Goal: Transaction & Acquisition: Purchase product/service

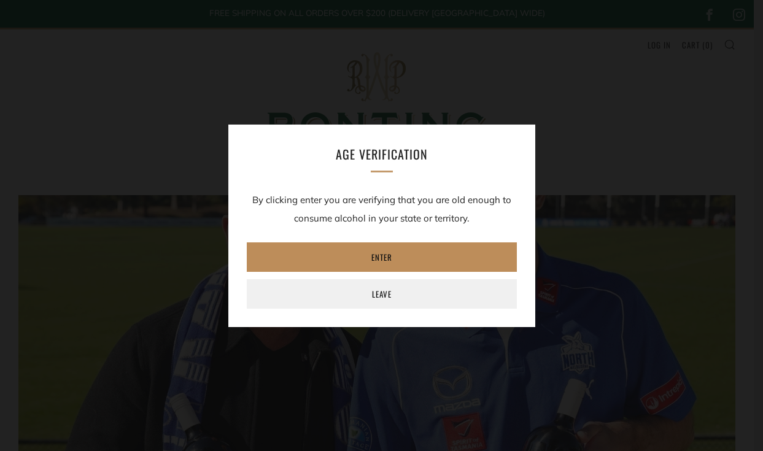
click at [427, 256] on link "Enter" at bounding box center [382, 257] width 270 height 29
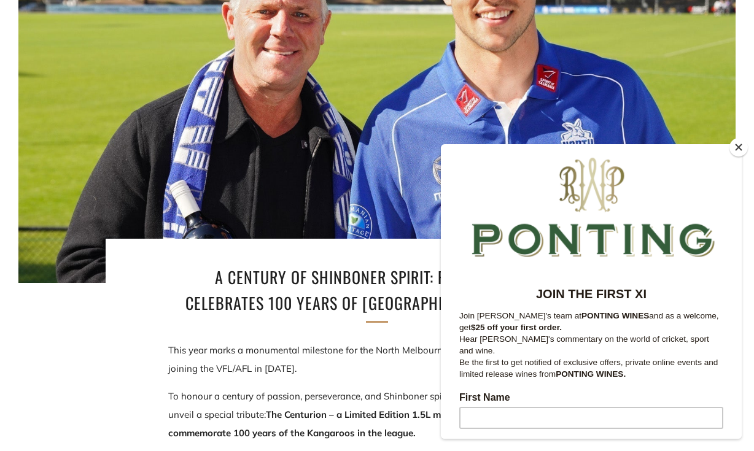
scroll to position [217, 0]
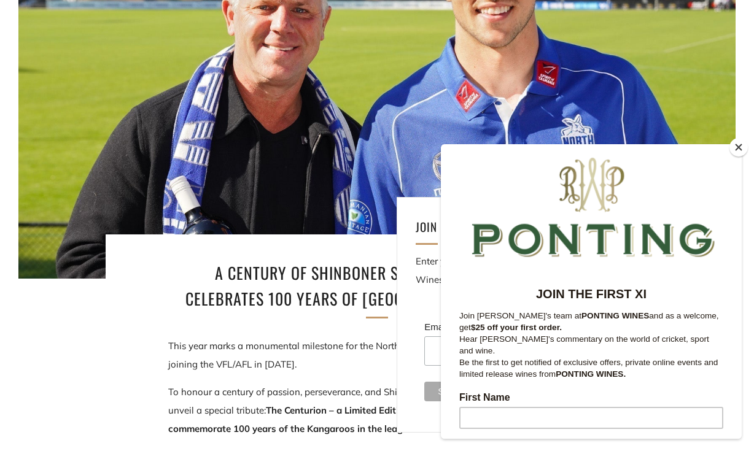
click at [738, 147] on button "Close" at bounding box center [739, 147] width 18 height 18
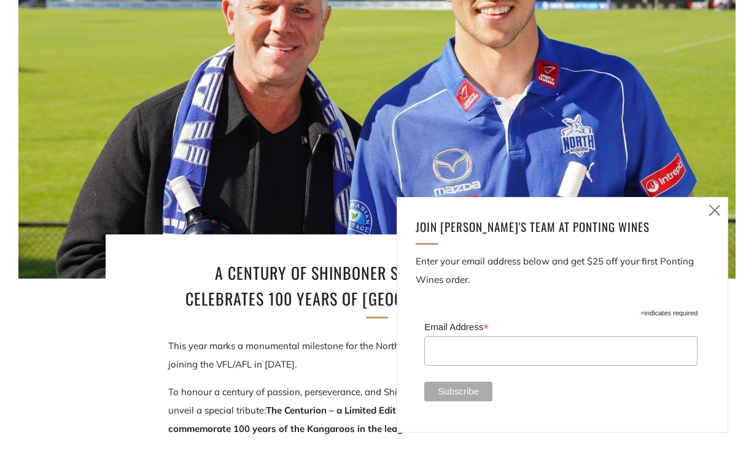
click at [712, 213] on icon at bounding box center [715, 210] width 15 height 15
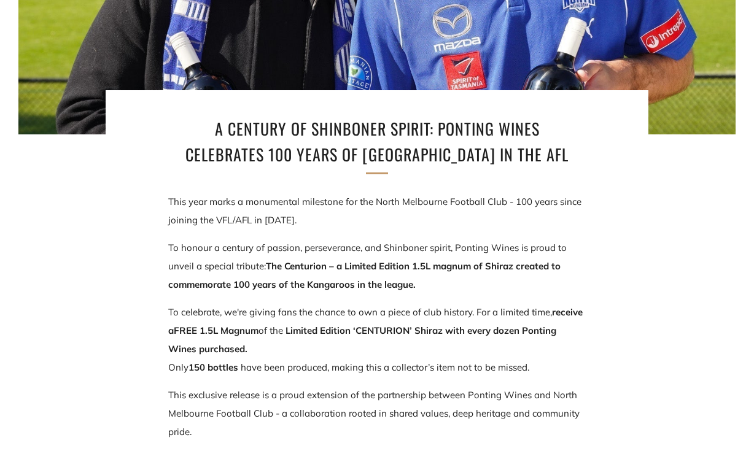
scroll to position [0, 0]
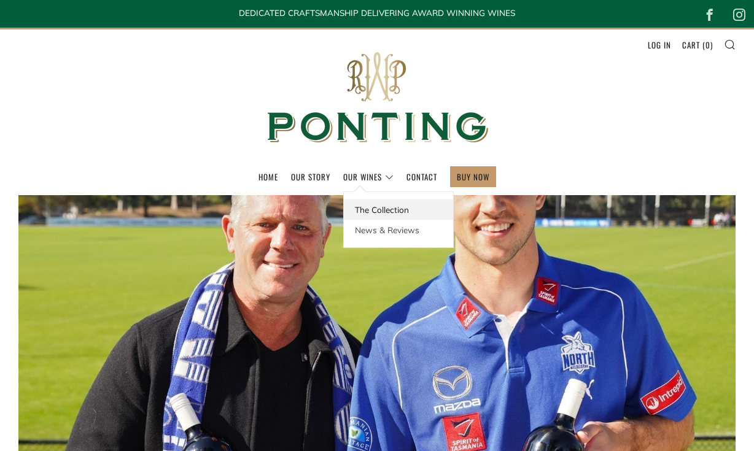
click at [370, 206] on link "The Collection" at bounding box center [398, 210] width 109 height 20
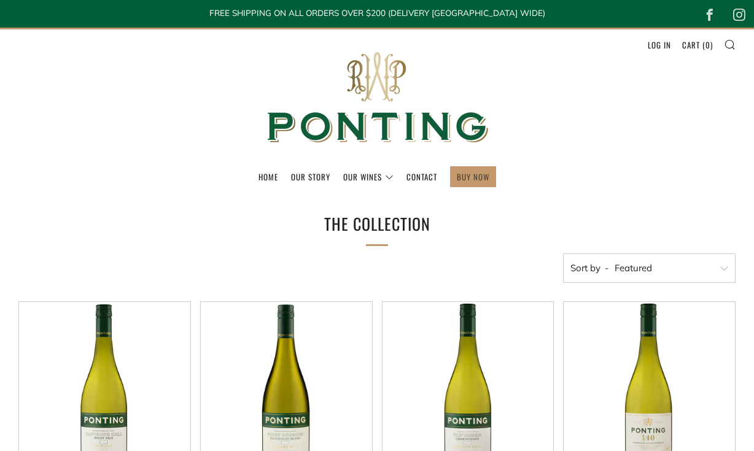
click at [472, 176] on link "BUY NOW" at bounding box center [473, 177] width 33 height 20
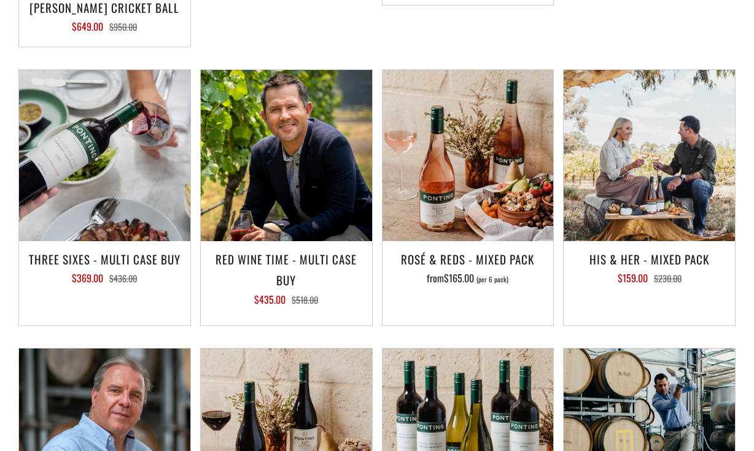
scroll to position [1456, 0]
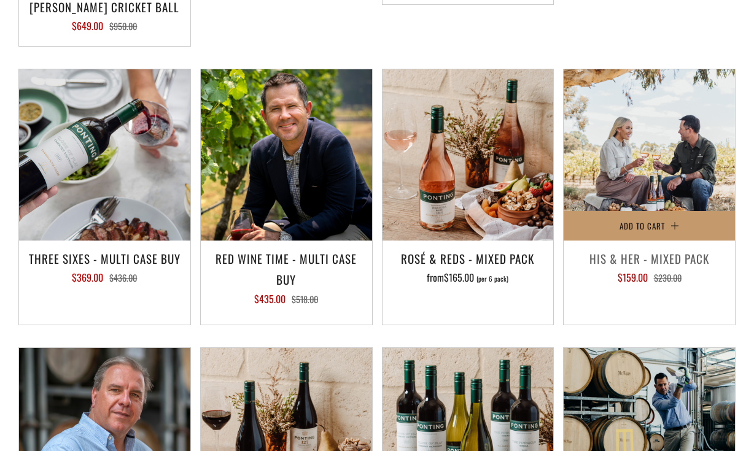
click at [646, 262] on h3 "His & Her - Mixed Pack" at bounding box center [649, 258] width 159 height 21
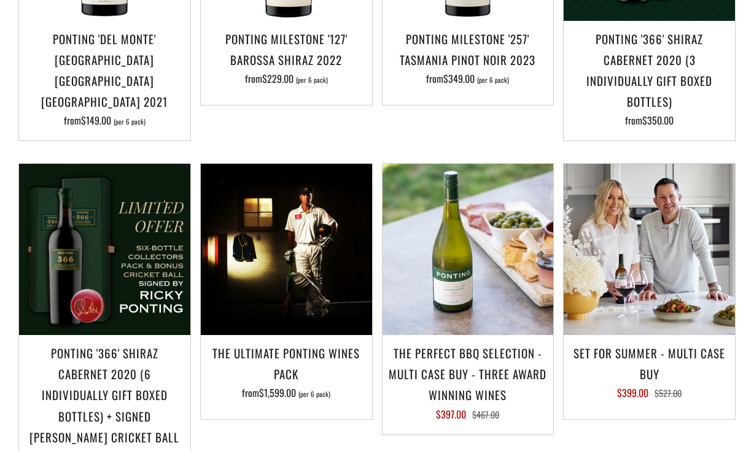
scroll to position [1026, 0]
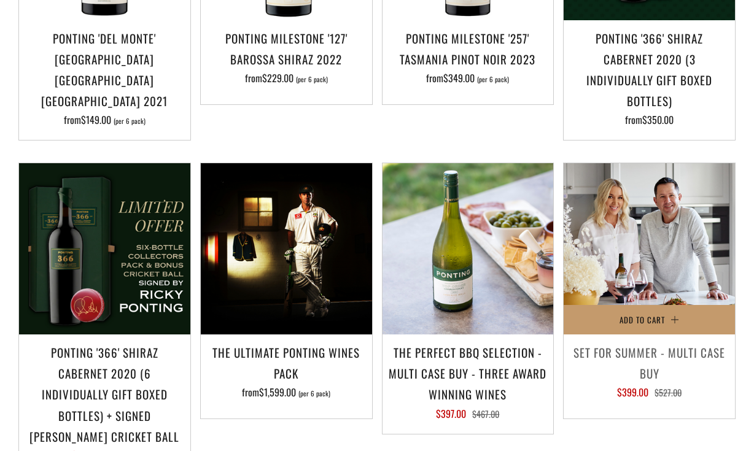
click at [642, 351] on h3 "Set For Summer - Multi Case Buy" at bounding box center [649, 363] width 159 height 42
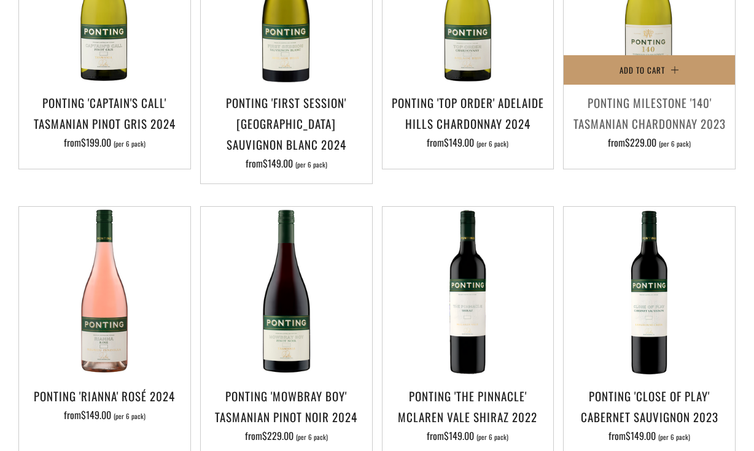
scroll to position [389, 0]
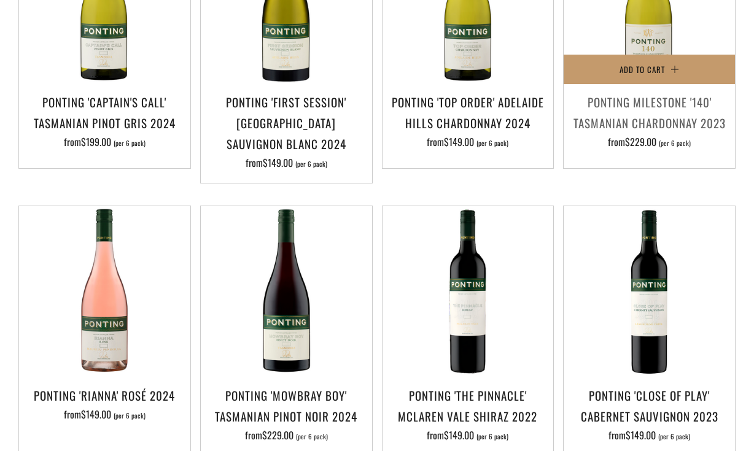
click at [640, 120] on h3 "Ponting Milestone '140' Tasmanian Chardonnay 2023" at bounding box center [649, 113] width 159 height 42
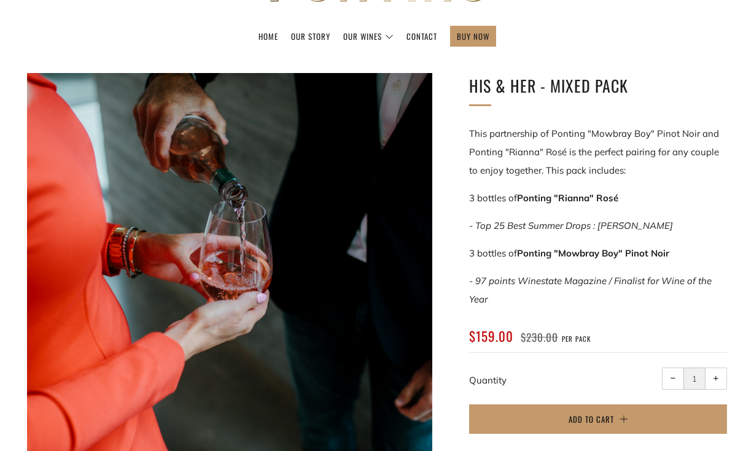
scroll to position [141, 0]
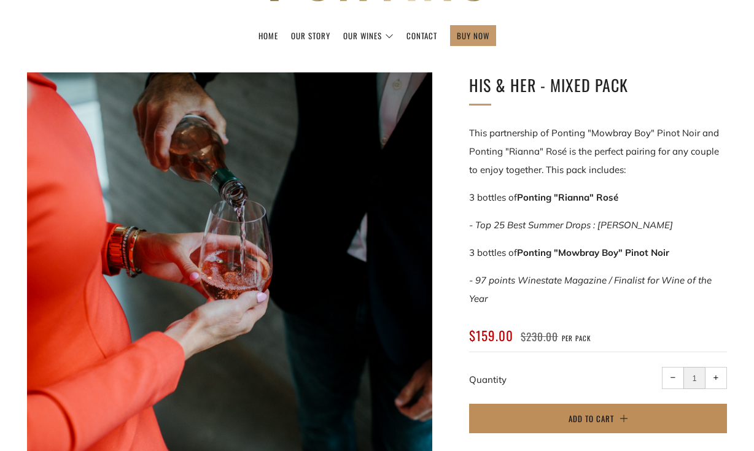
click at [614, 420] on button "Add to Cart" at bounding box center [598, 418] width 258 height 29
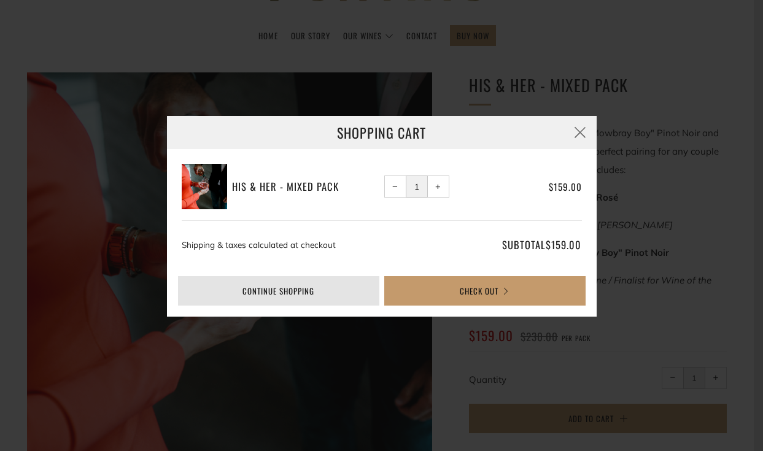
click at [333, 287] on link "Continue shopping" at bounding box center [278, 290] width 201 height 29
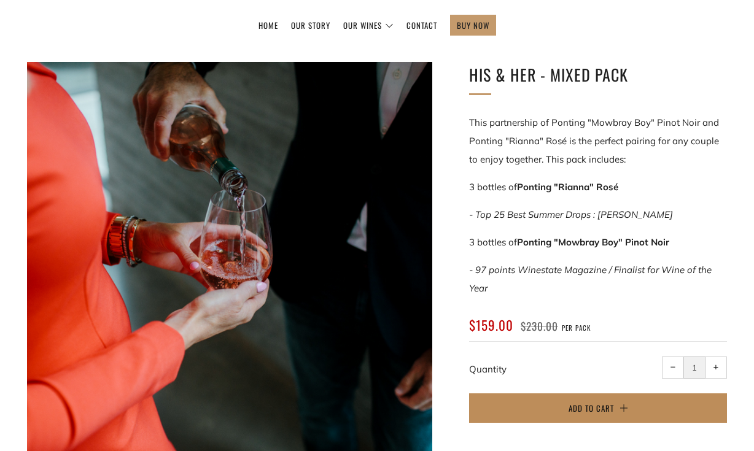
scroll to position [0, 0]
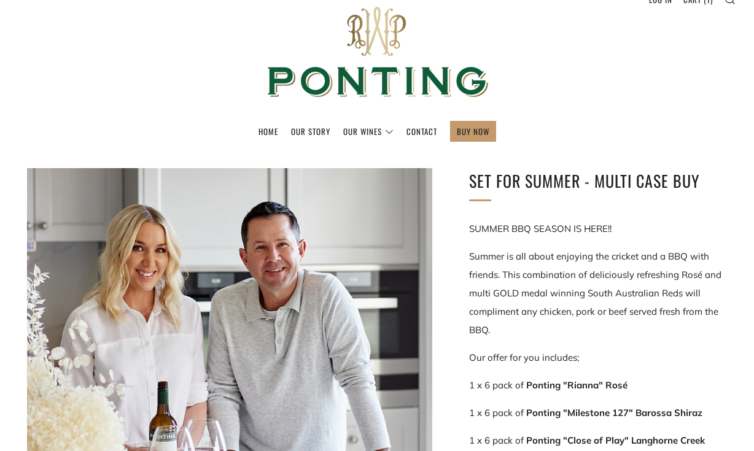
scroll to position [45, 0]
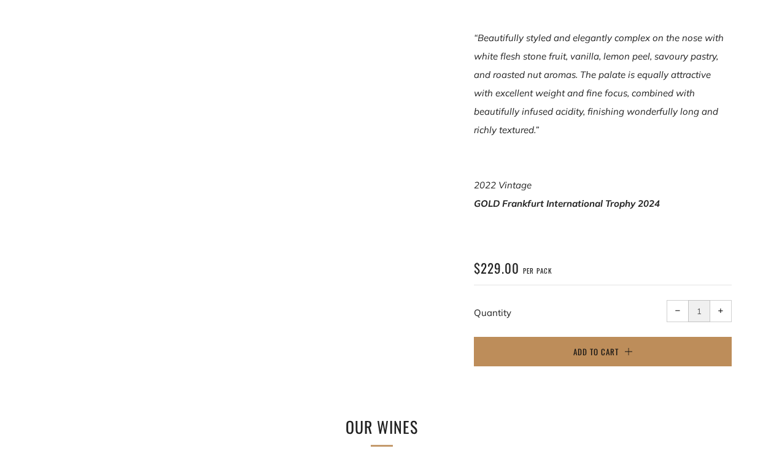
scroll to position [825, 0]
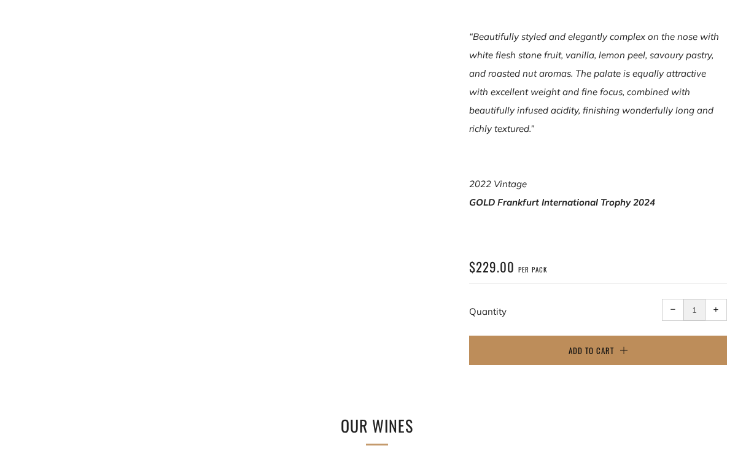
click at [601, 345] on span "Add to Cart" at bounding box center [591, 351] width 45 height 12
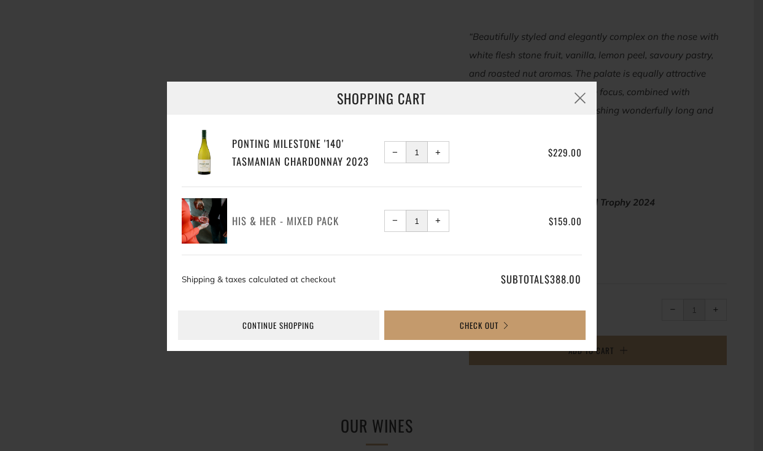
click at [278, 224] on h3 "His & Her - Mixed Pack" at bounding box center [305, 221] width 147 height 18
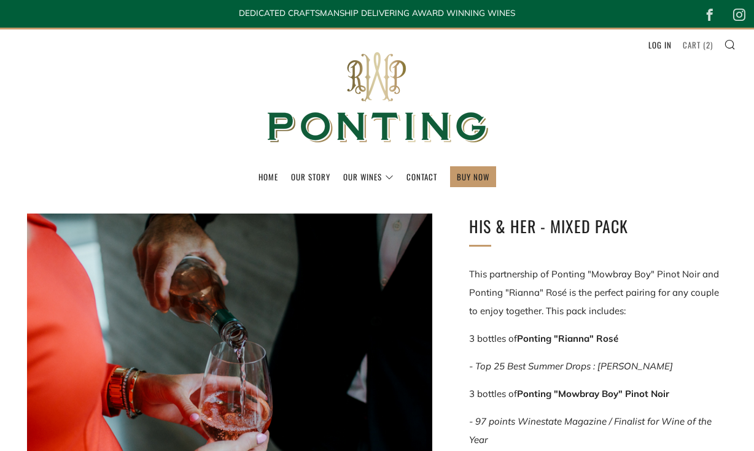
click at [689, 44] on link "Cart ( 2 )" at bounding box center [698, 45] width 30 height 20
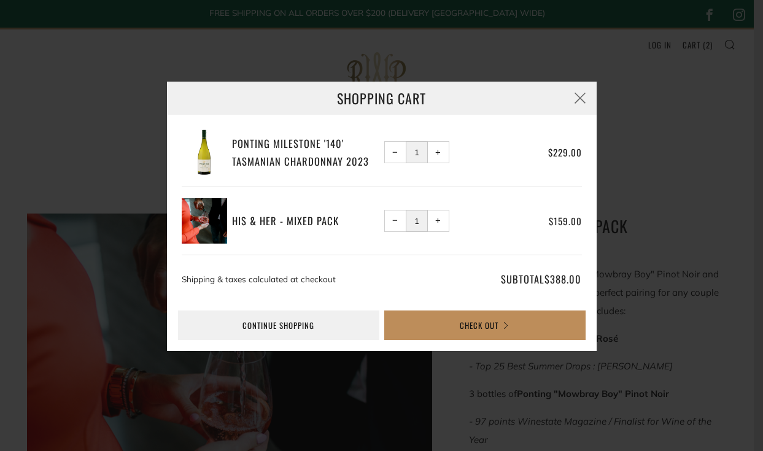
click at [533, 324] on button "Check Out" at bounding box center [484, 325] width 201 height 29
